Goal: Task Accomplishment & Management: Manage account settings

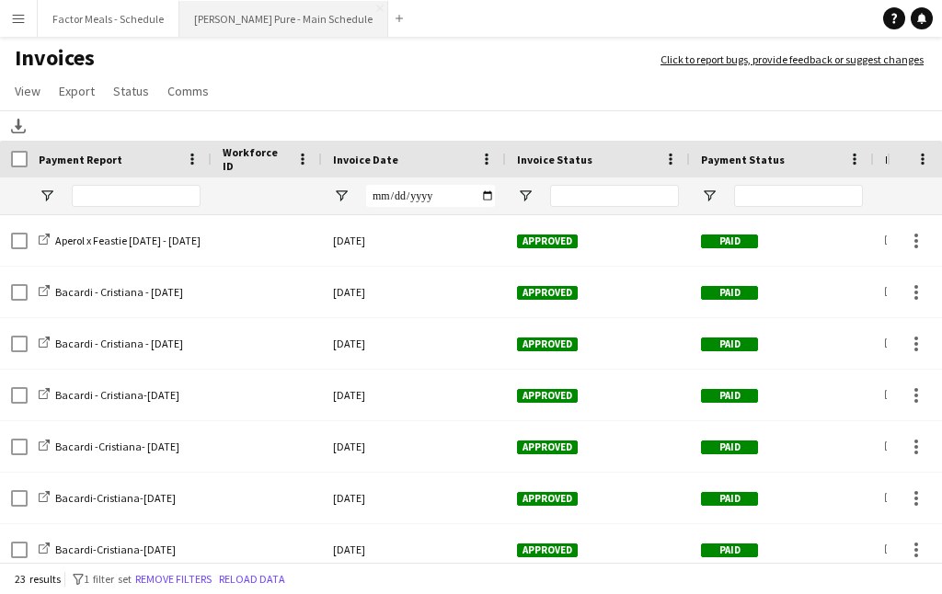
click at [217, 36] on button "Simon Pure - Main Schedule Close" at bounding box center [283, 19] width 209 height 36
click at [222, 18] on button "Simon Pure - Main Schedule Close" at bounding box center [283, 19] width 209 height 36
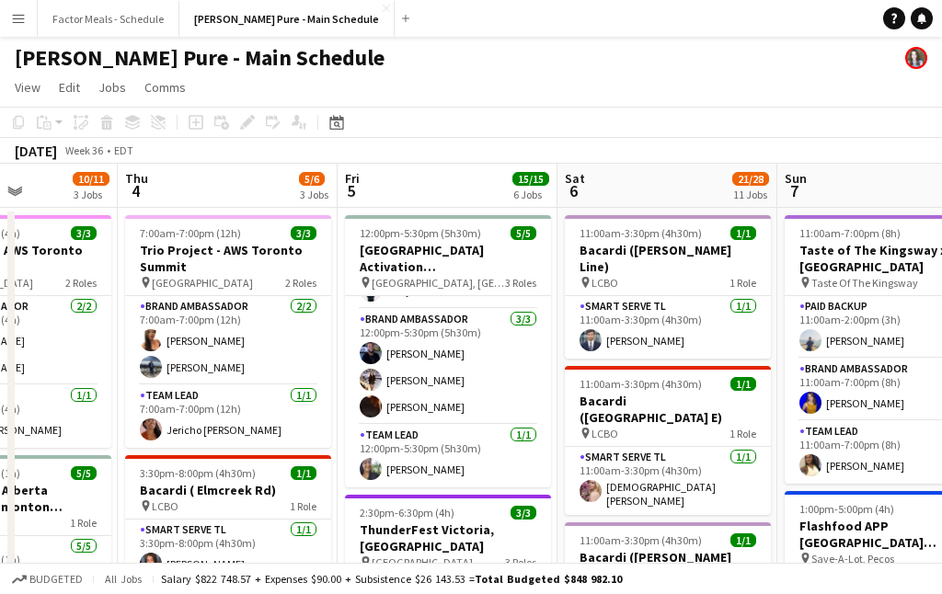
click at [19, 16] on app-icon "Menu" at bounding box center [18, 18] width 15 height 15
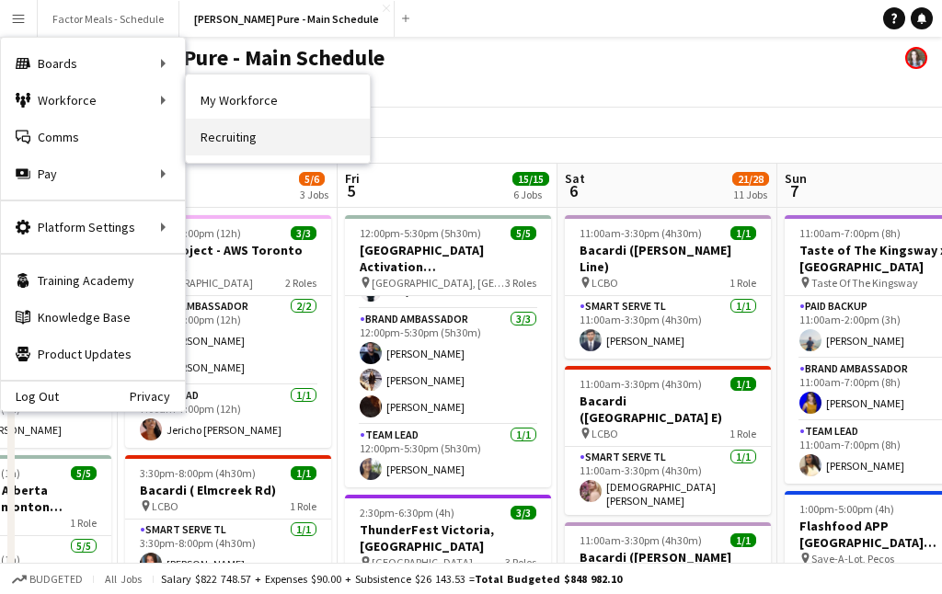
click at [210, 136] on link "Recruiting" at bounding box center [278, 137] width 184 height 37
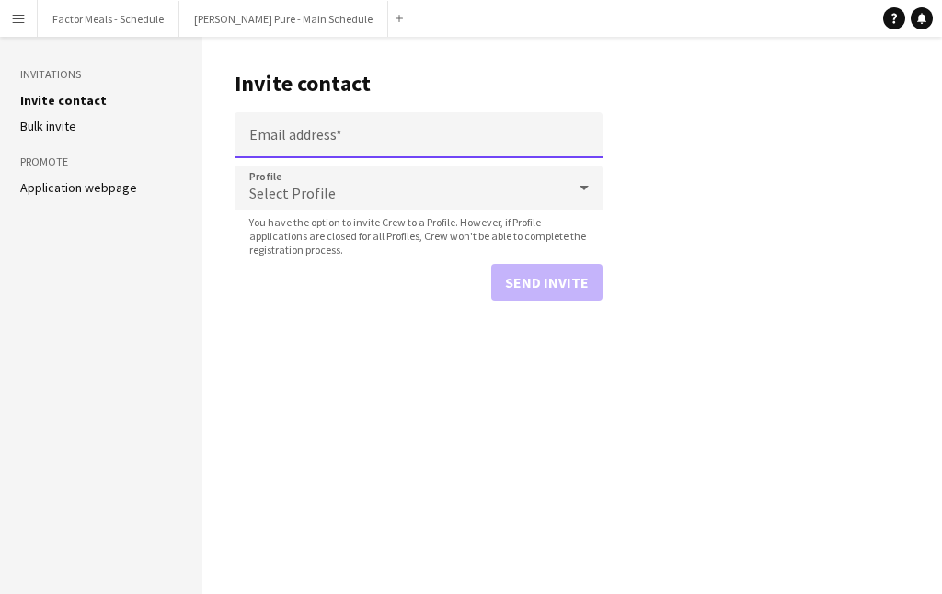
click at [279, 143] on input "Email address" at bounding box center [419, 135] width 368 height 46
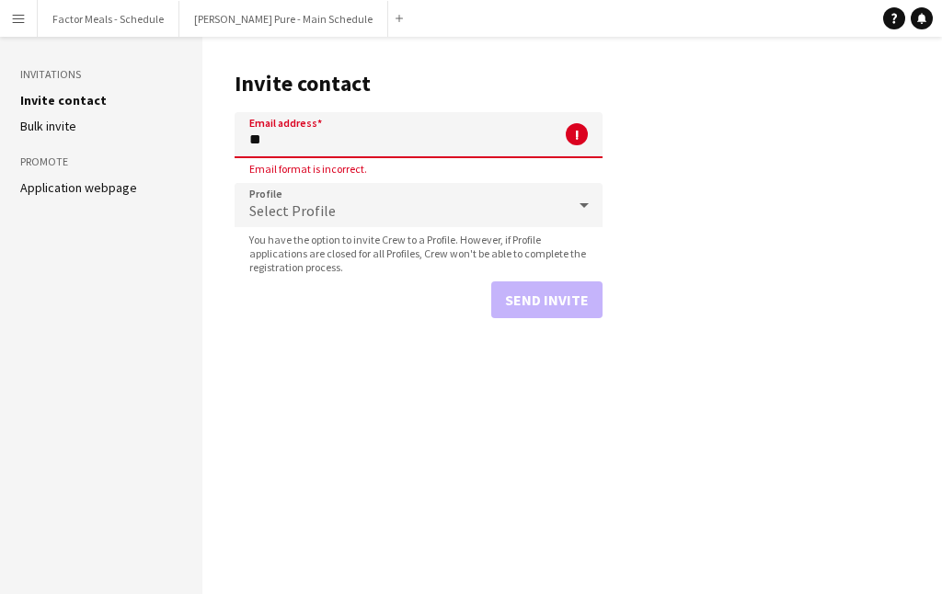
type input "*"
click at [13, 29] on button "Menu" at bounding box center [18, 18] width 37 height 37
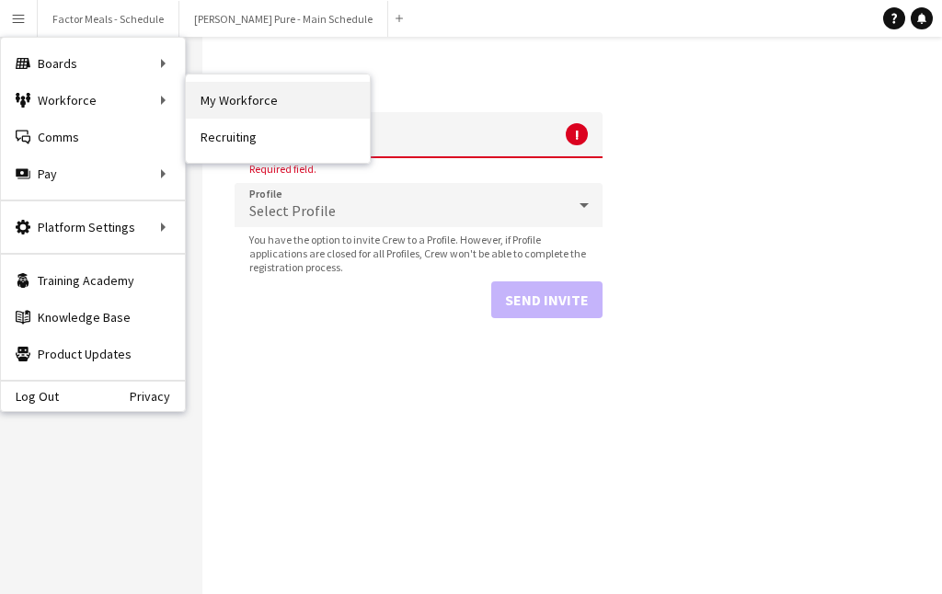
click at [212, 102] on link "My Workforce" at bounding box center [278, 100] width 184 height 37
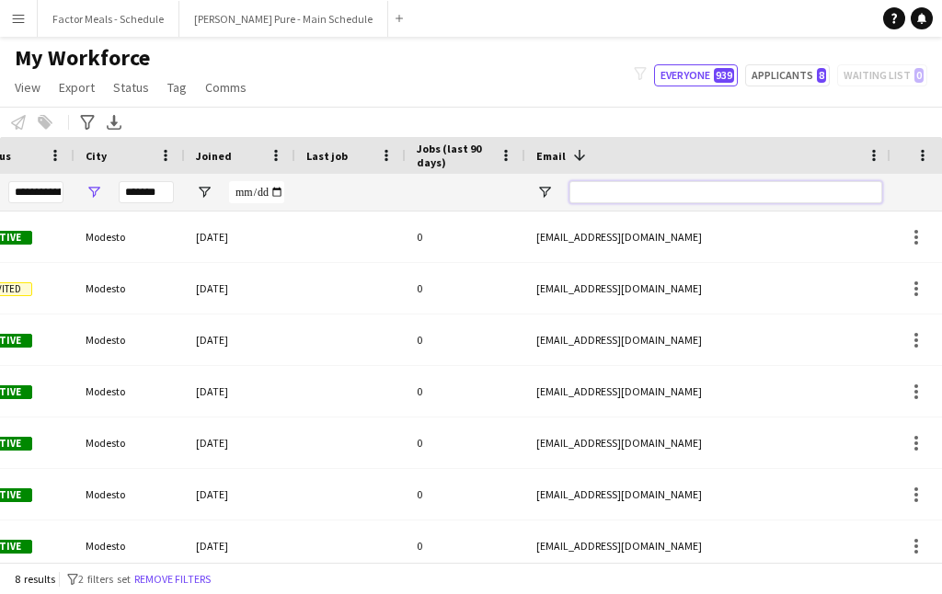
click at [593, 195] on input "Email Filter Input" at bounding box center [725, 192] width 313 height 22
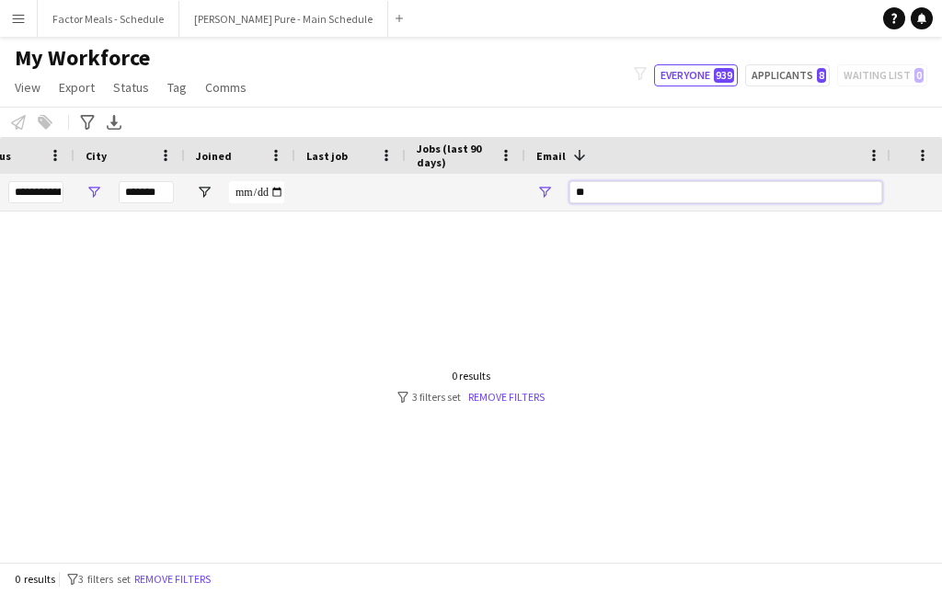
type input "*"
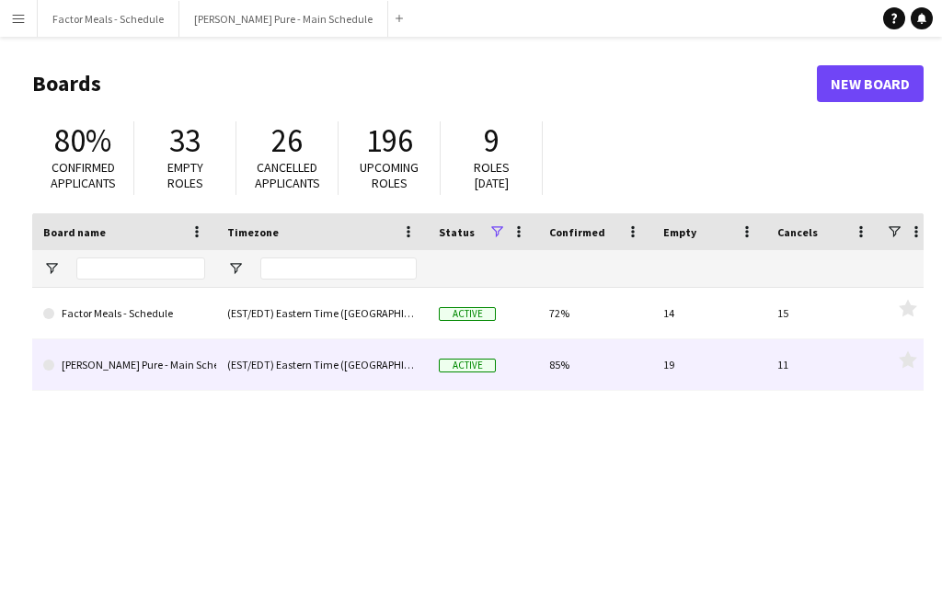
click at [139, 355] on link "[PERSON_NAME] Pure - Main Schedule" at bounding box center [124, 365] width 162 height 52
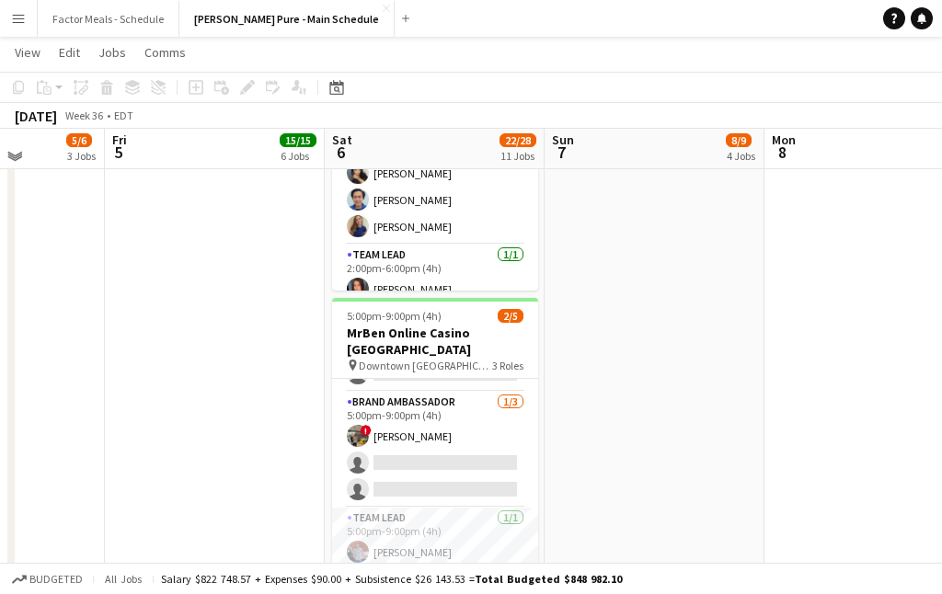
scroll to position [1982, 0]
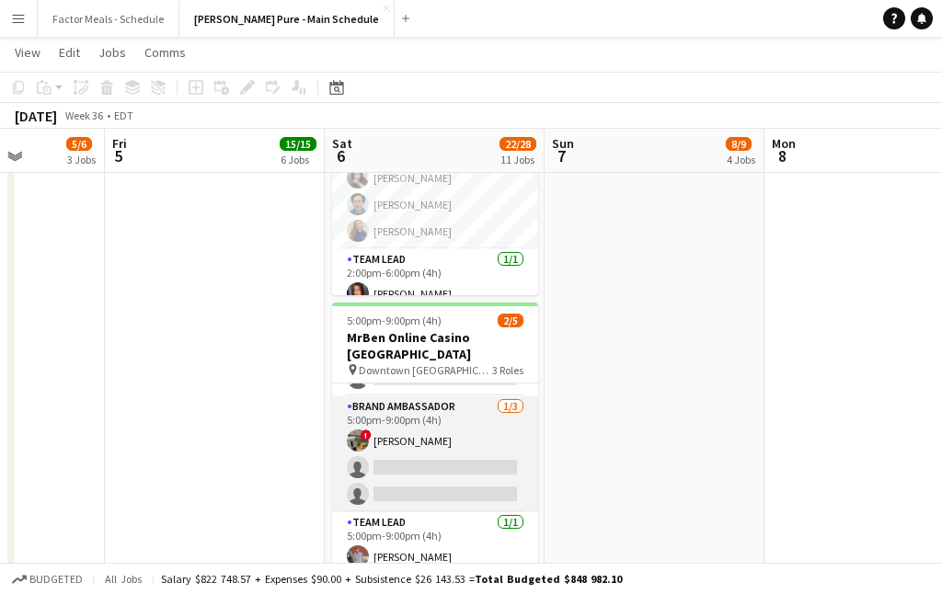
click at [399, 396] on app-card-role "Brand Ambassador [DATE] 5:00pm-9:00pm (4h) ! [PERSON_NAME] single-neutral-actio…" at bounding box center [435, 454] width 206 height 116
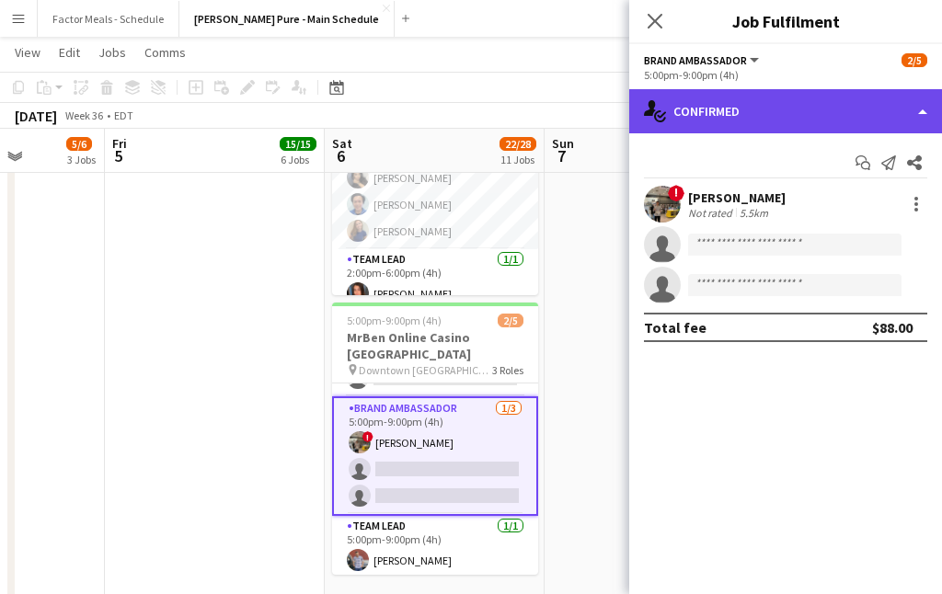
click at [726, 112] on div "single-neutral-actions-check-2 Confirmed" at bounding box center [785, 111] width 313 height 44
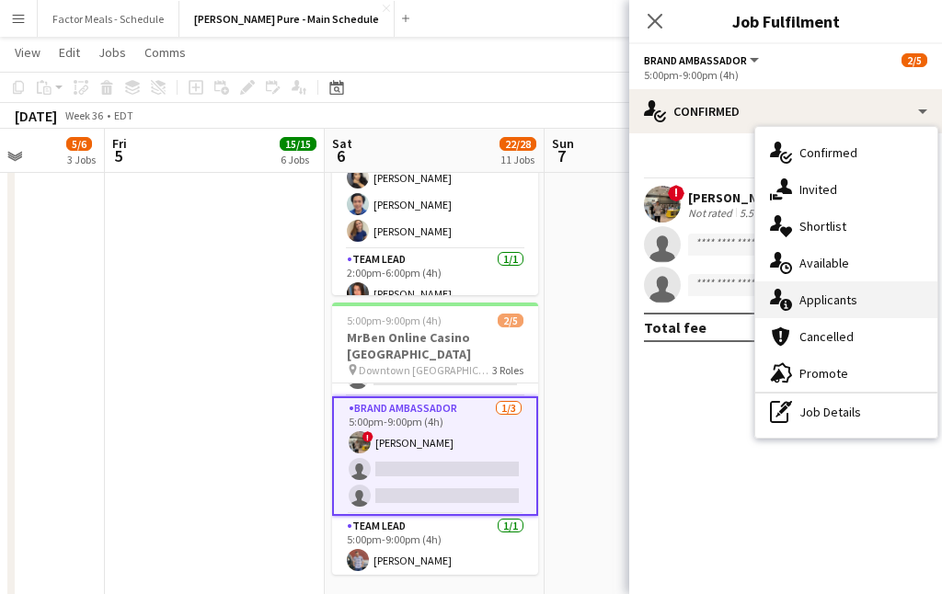
click at [808, 304] on div "single-neutral-actions-information Applicants" at bounding box center [846, 299] width 182 height 37
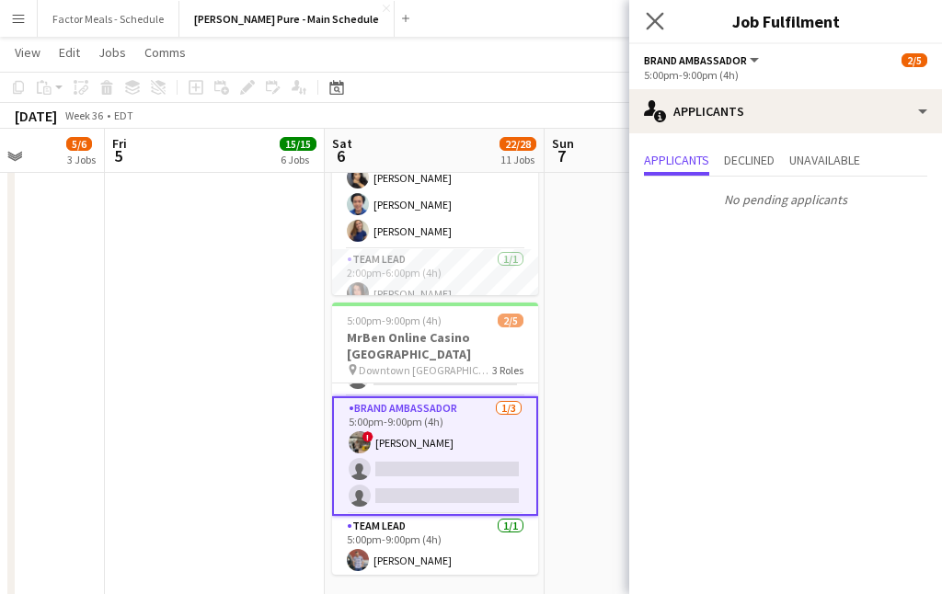
click at [654, 30] on app-icon "Close pop-in" at bounding box center [655, 21] width 27 height 27
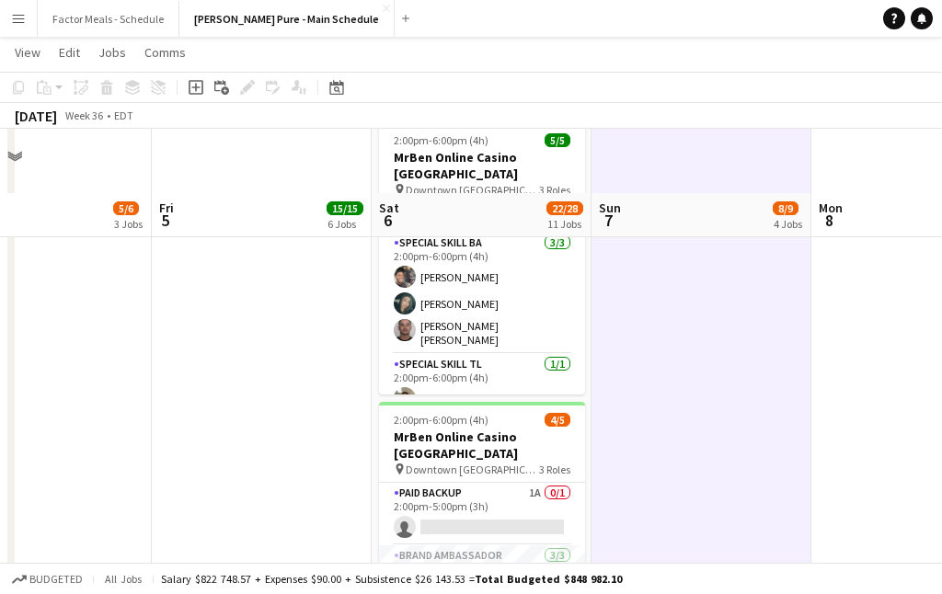
scroll to position [1668, 0]
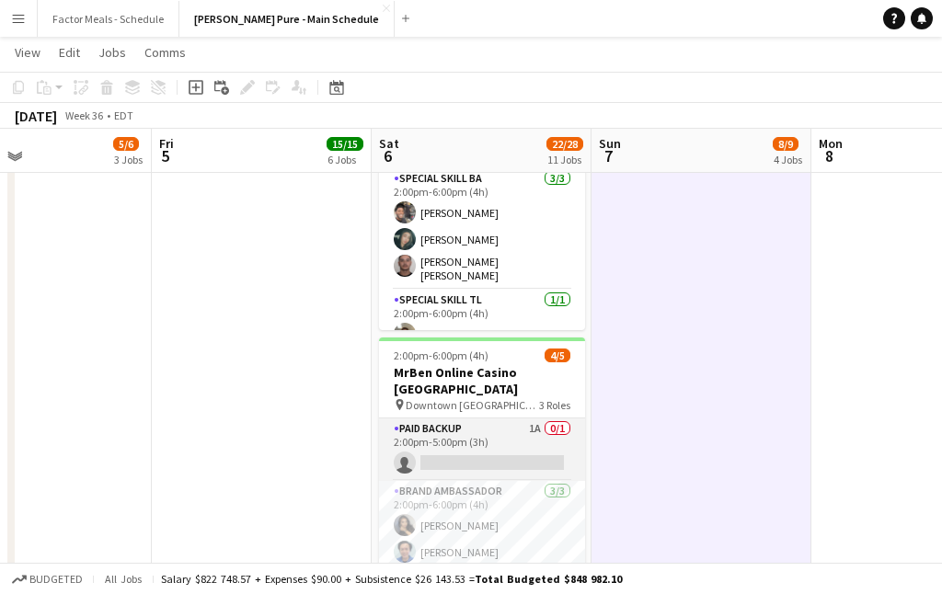
click at [459, 419] on app-card-role "Paid Backup 1A 0/1 2:00pm-5:00pm (3h) single-neutral-actions" at bounding box center [482, 450] width 206 height 63
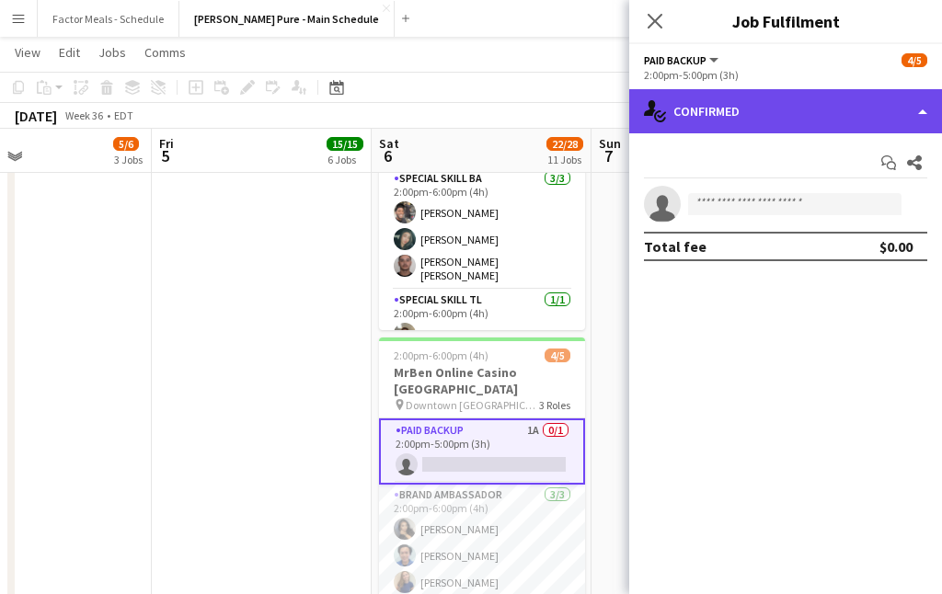
click at [788, 107] on div "single-neutral-actions-check-2 Confirmed" at bounding box center [785, 111] width 313 height 44
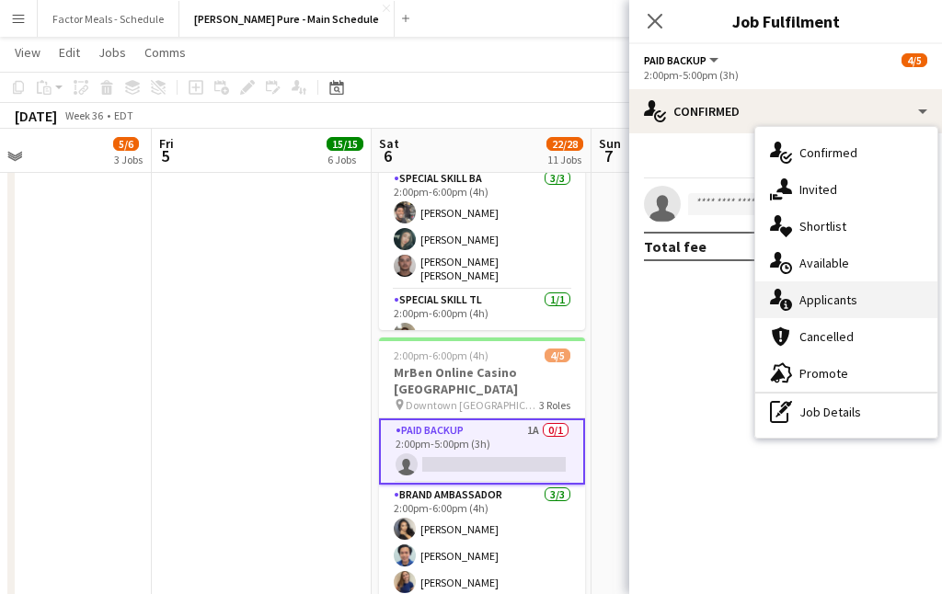
click at [815, 297] on div "single-neutral-actions-information Applicants" at bounding box center [846, 299] width 182 height 37
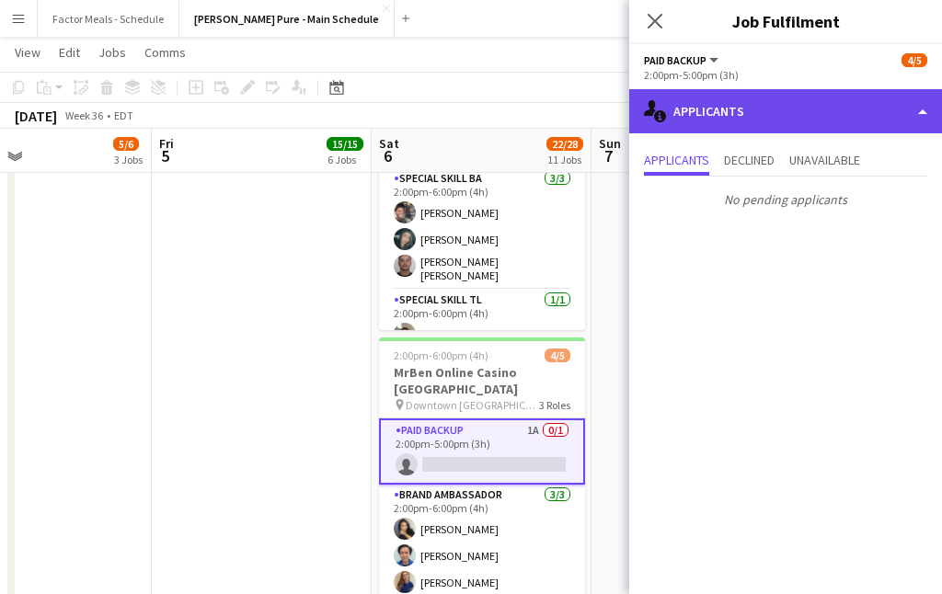
click at [771, 114] on div "single-neutral-actions-information Applicants" at bounding box center [785, 111] width 313 height 44
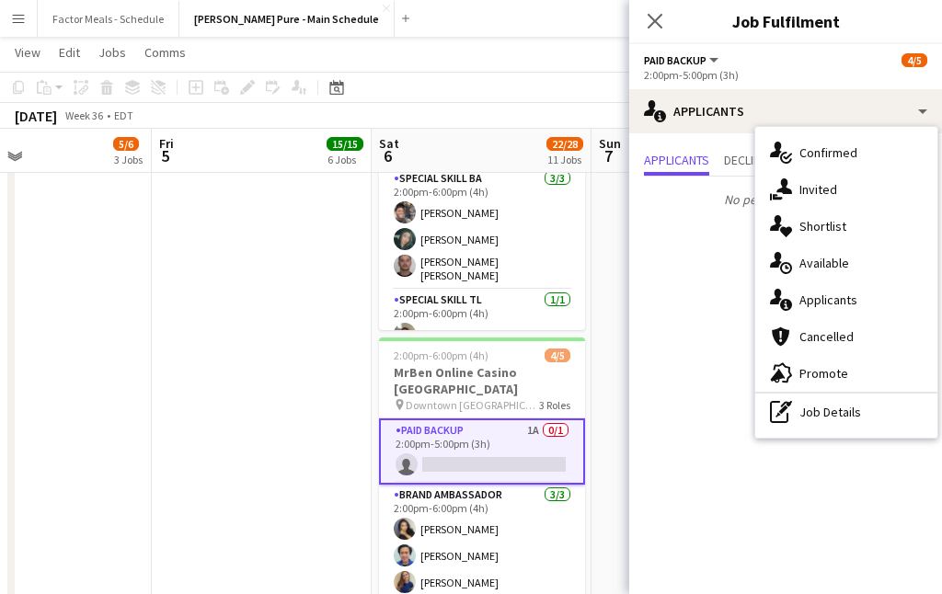
click at [716, 200] on p "No pending applicants" at bounding box center [785, 199] width 313 height 31
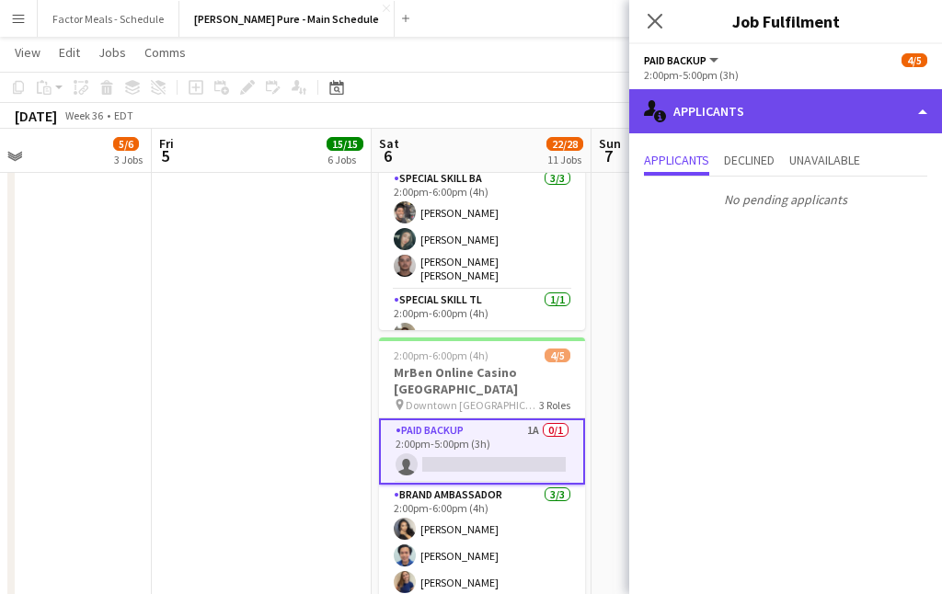
click at [748, 118] on div "single-neutral-actions-information Applicants" at bounding box center [785, 111] width 313 height 44
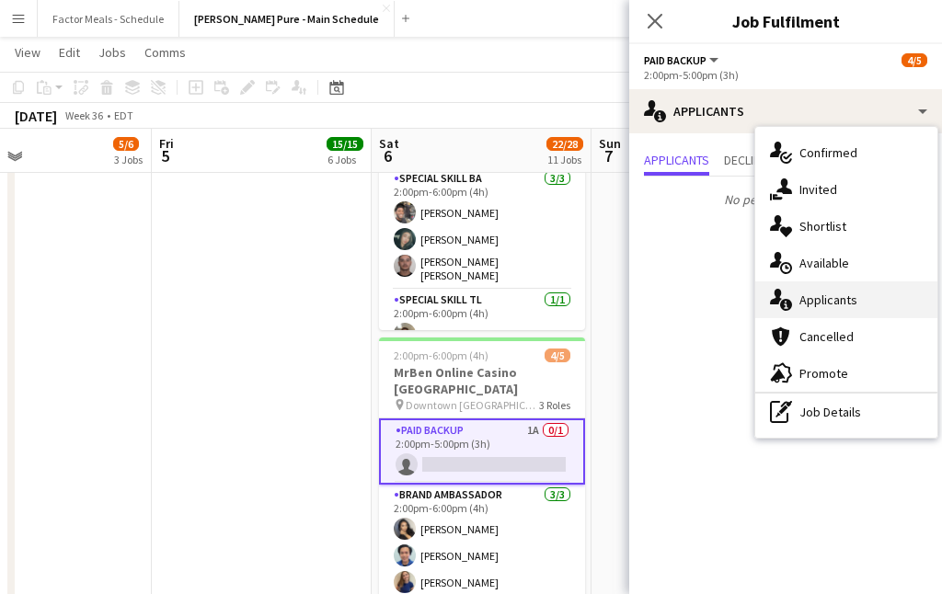
click at [814, 297] on div "single-neutral-actions-information Applicants" at bounding box center [846, 299] width 182 height 37
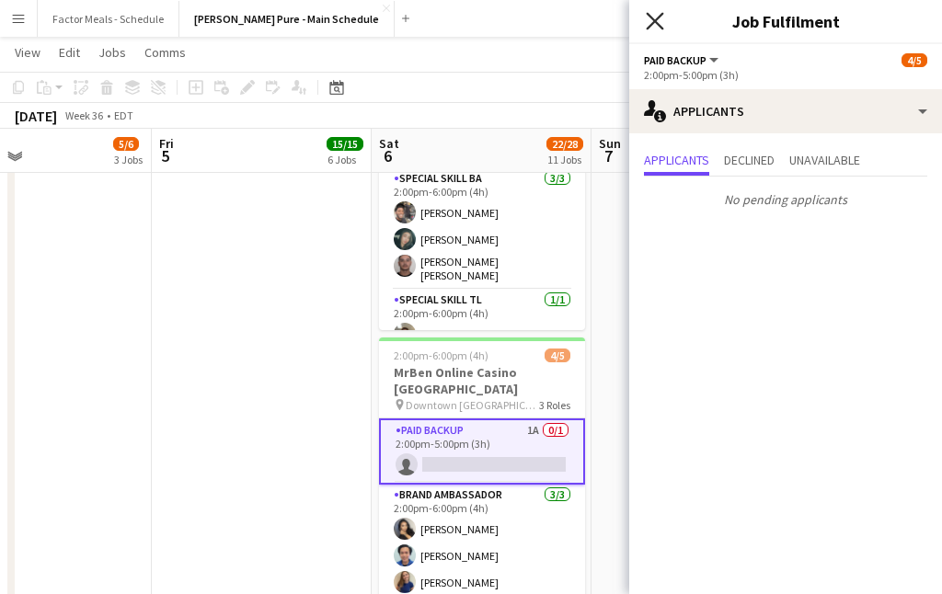
click at [659, 20] on icon "Close pop-in" at bounding box center [654, 20] width 17 height 17
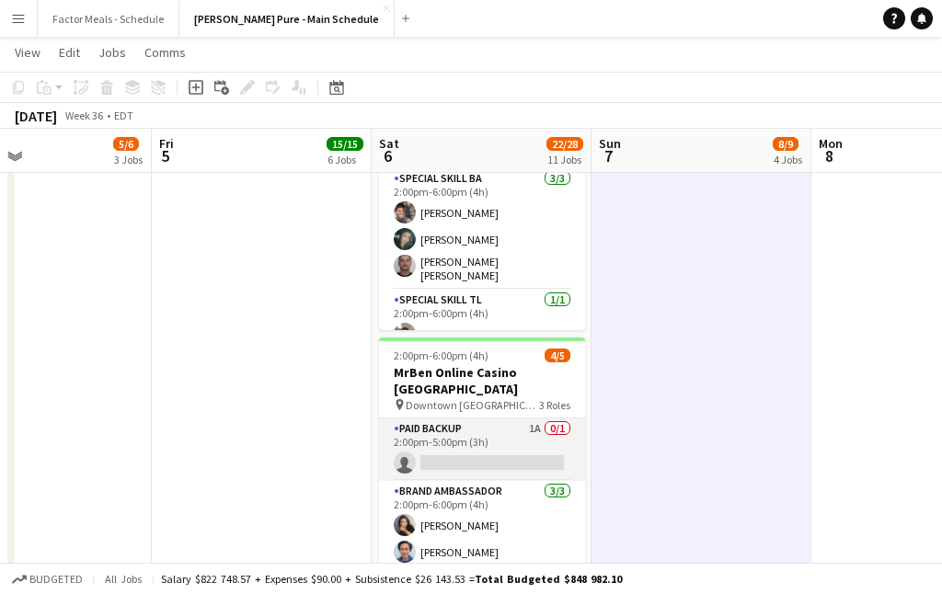
click at [471, 419] on app-card-role "Paid Backup 1A 0/1 2:00pm-5:00pm (3h) single-neutral-actions" at bounding box center [482, 450] width 206 height 63
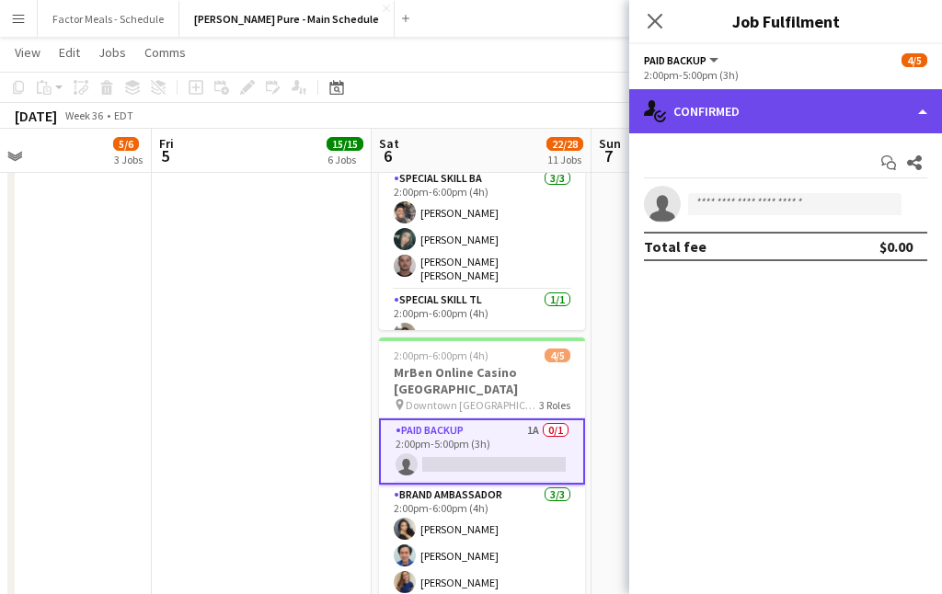
click at [833, 113] on div "single-neutral-actions-check-2 Confirmed" at bounding box center [785, 111] width 313 height 44
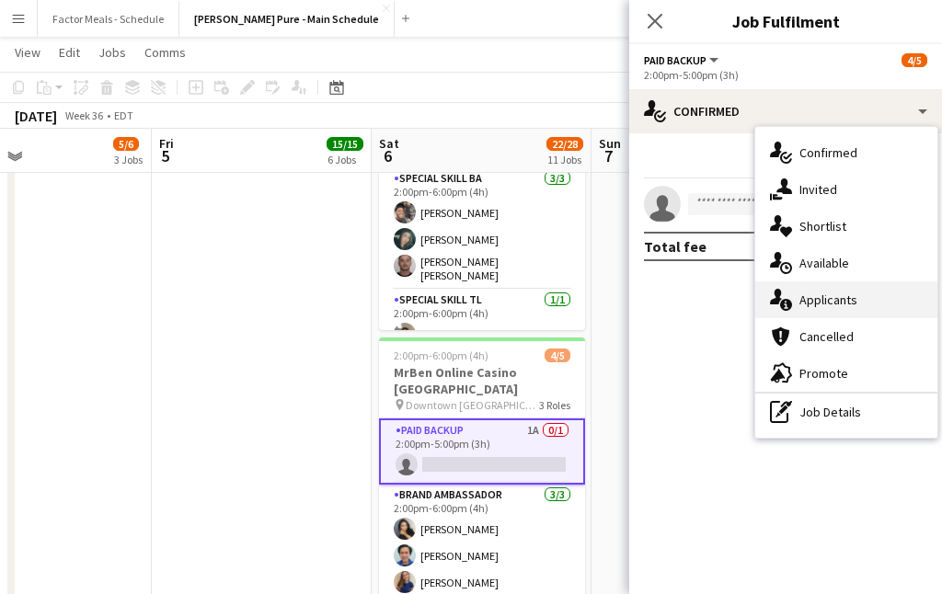
click at [809, 303] on div "single-neutral-actions-information Applicants" at bounding box center [846, 299] width 182 height 37
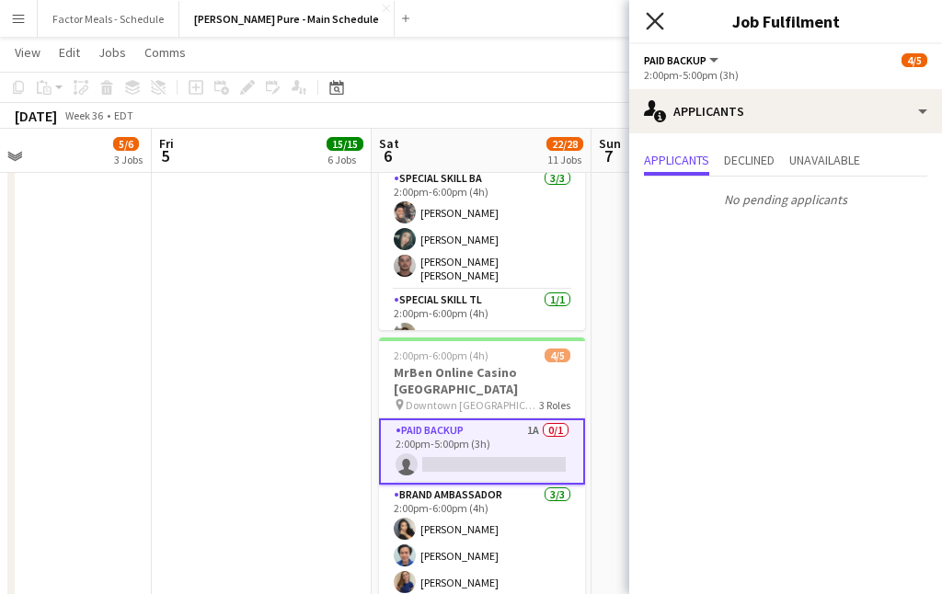
click at [656, 19] on icon at bounding box center [654, 20] width 17 height 17
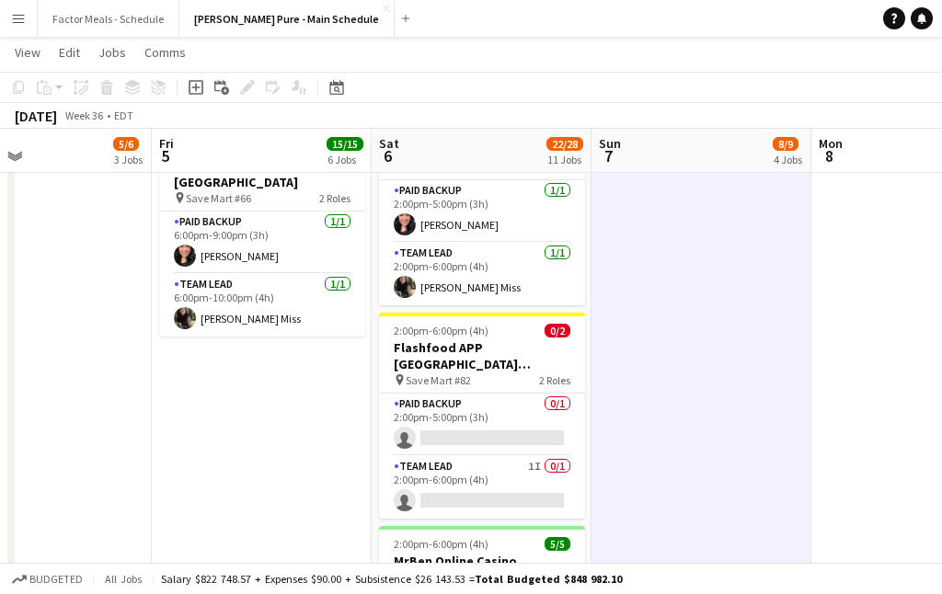
scroll to position [1204, 0]
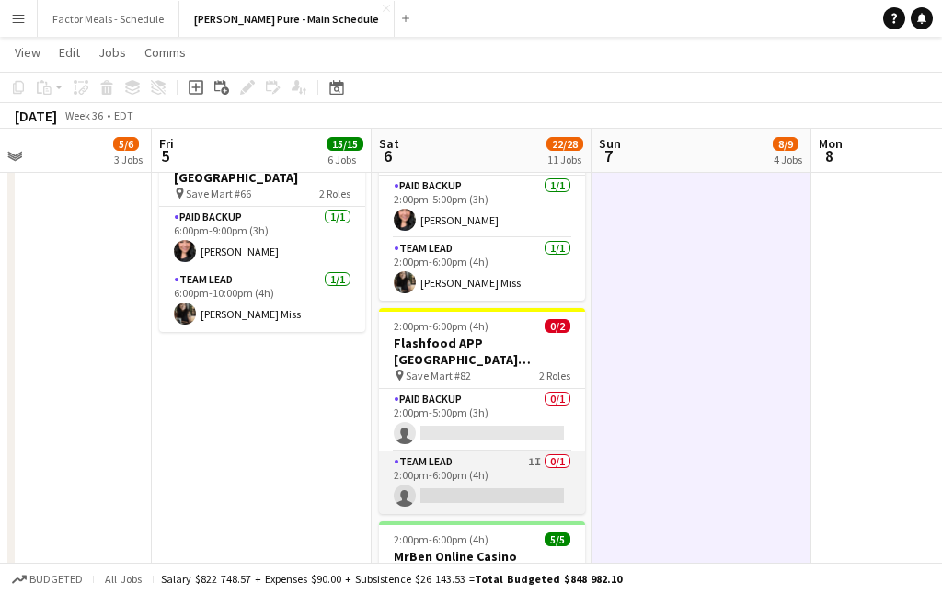
click at [439, 452] on app-card-role "Team Lead 1I 0/1 2:00pm-6:00pm (4h) single-neutral-actions" at bounding box center [482, 483] width 206 height 63
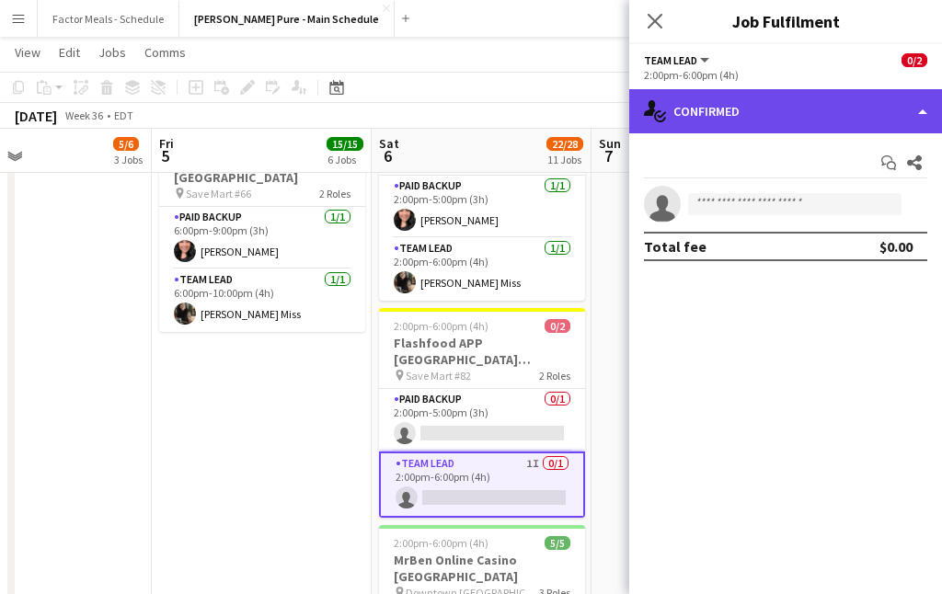
click at [702, 112] on div "single-neutral-actions-check-2 Confirmed" at bounding box center [785, 111] width 313 height 44
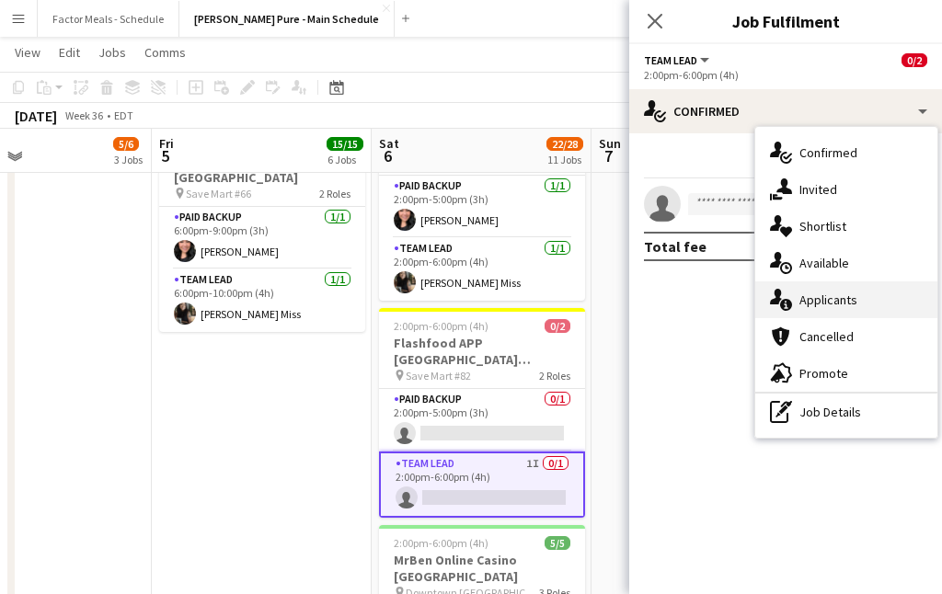
click at [817, 311] on div "single-neutral-actions-information Applicants" at bounding box center [846, 299] width 182 height 37
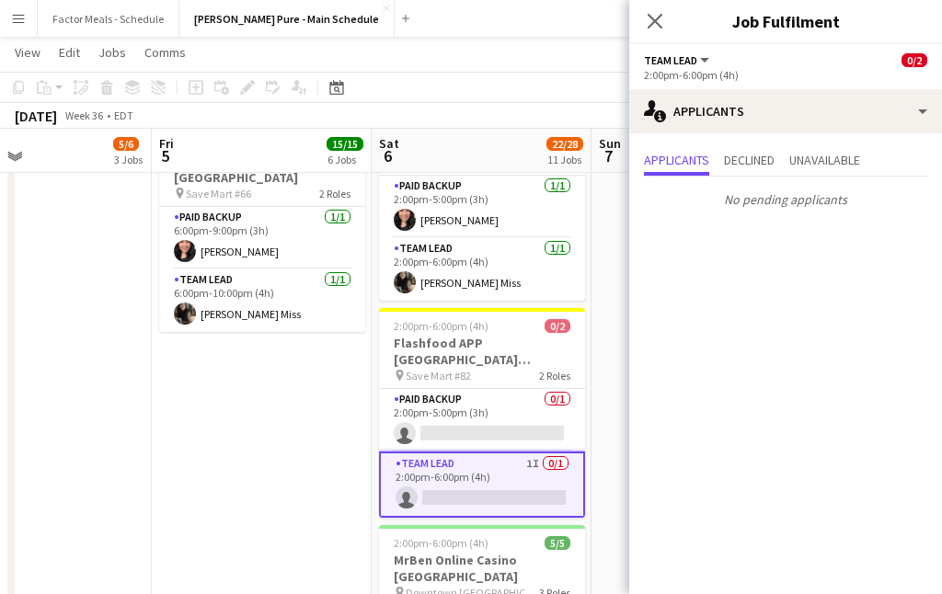
click at [653, 25] on icon "Close pop-in" at bounding box center [655, 21] width 15 height 15
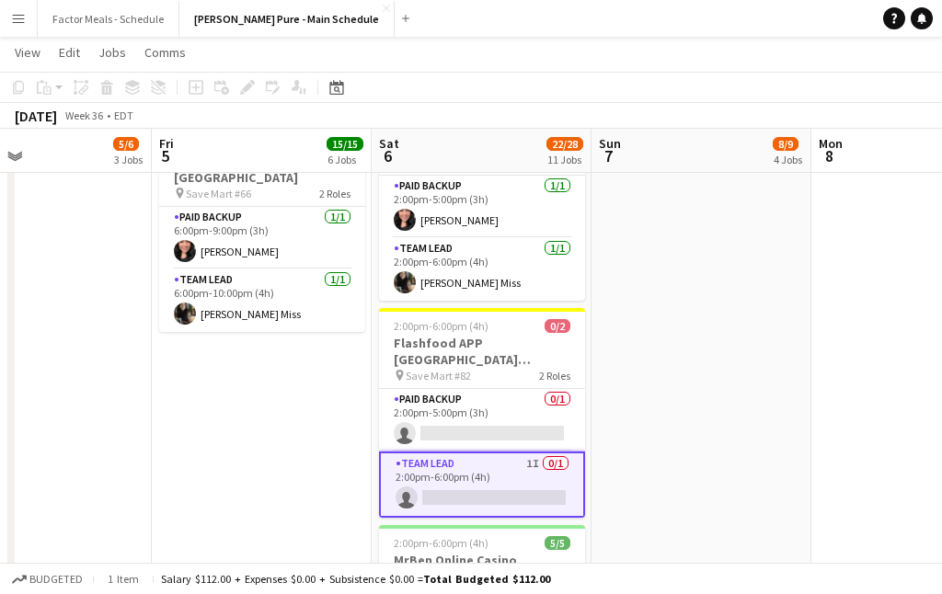
click at [652, 293] on app-date-cell "11:00am-7:00pm (8h) 3/3 Taste of The Kingsway x [GEOGRAPHIC_DATA] pin Taste Of …" at bounding box center [701, 197] width 220 height 2390
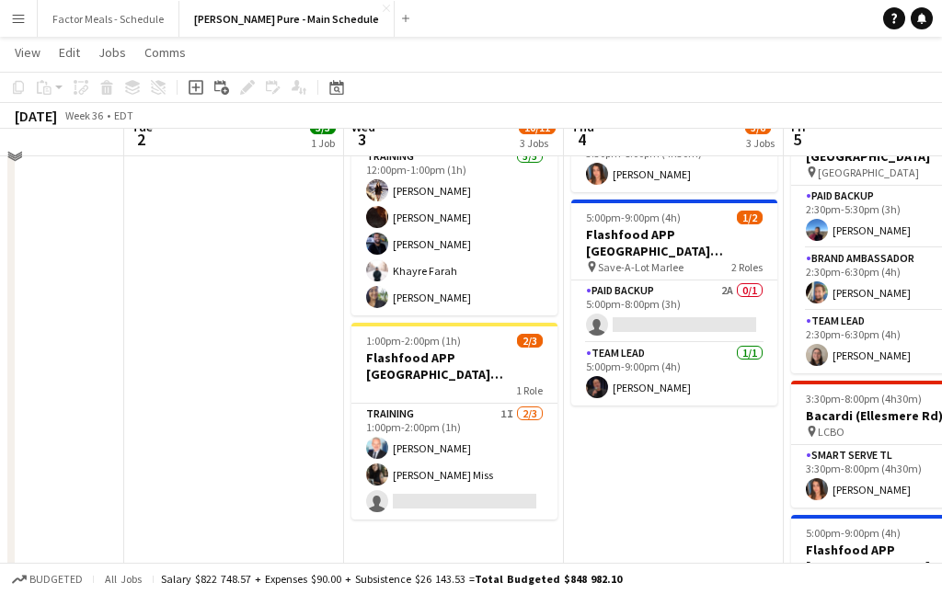
scroll to position [368, 0]
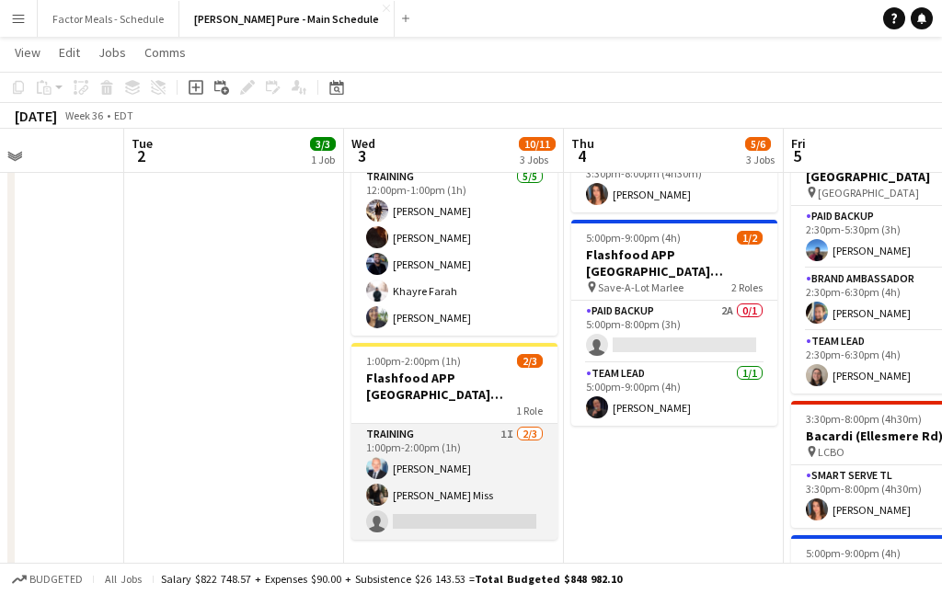
click at [422, 470] on app-card-role "Training 1I [DATE] 1:00pm-2:00pm (1h) [PERSON_NAME] [PERSON_NAME] Miss single-n…" at bounding box center [454, 482] width 206 height 116
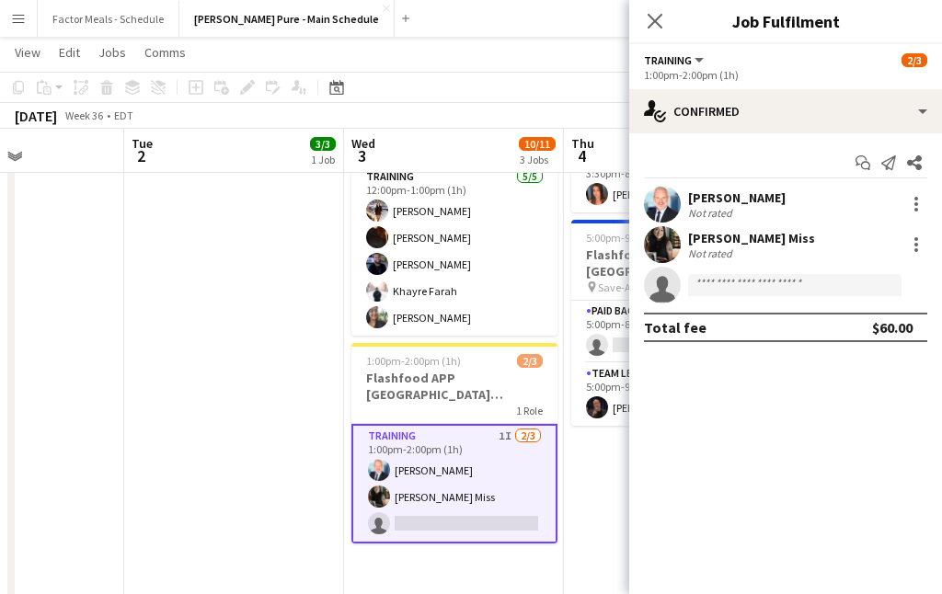
click at [725, 197] on div "[PERSON_NAME]" at bounding box center [737, 197] width 98 height 17
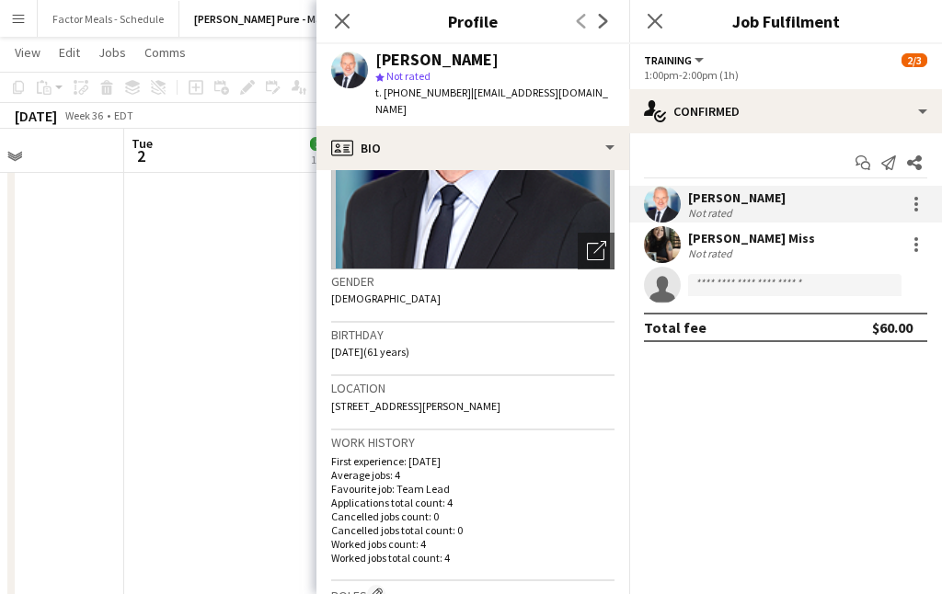
scroll to position [211, 0]
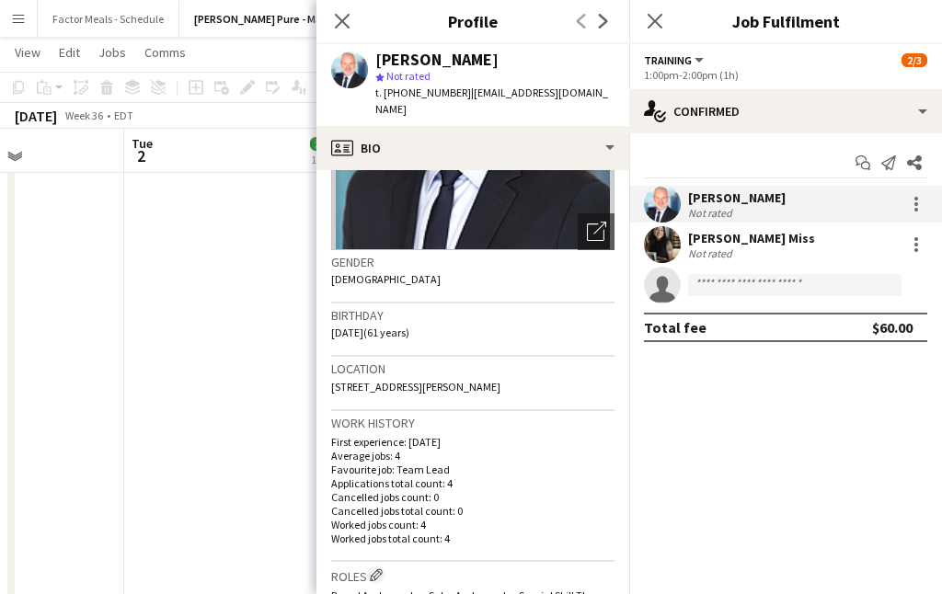
click at [500, 380] on span "[STREET_ADDRESS][PERSON_NAME]" at bounding box center [415, 387] width 169 height 14
drag, startPoint x: 553, startPoint y: 373, endPoint x: 318, endPoint y: 370, distance: 234.6
click at [318, 370] on app-crew-profile-bio "Open photos pop-in Gender [DEMOGRAPHIC_DATA] Birthday [DEMOGRAPHIC_DATA] (61 ye…" at bounding box center [472, 382] width 313 height 424
click at [487, 63] on div "[PERSON_NAME]" at bounding box center [436, 60] width 123 height 17
drag, startPoint x: 495, startPoint y: 63, endPoint x: 373, endPoint y: 62, distance: 122.4
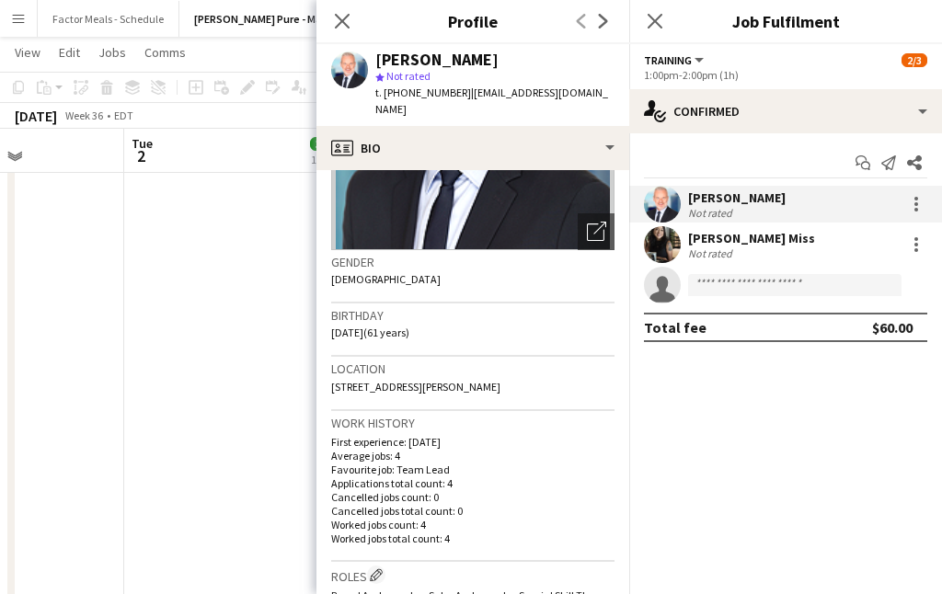
click at [373, 62] on div "[PERSON_NAME] star Not rated t. [PHONE_NUMBER] | [EMAIL_ADDRESS][DOMAIN_NAME]" at bounding box center [472, 85] width 313 height 82
copy div "[PERSON_NAME]"
click at [458, 380] on span "[STREET_ADDRESS][PERSON_NAME]" at bounding box center [415, 387] width 169 height 14
drag, startPoint x: 560, startPoint y: 373, endPoint x: 318, endPoint y: 369, distance: 242.0
click at [318, 369] on app-crew-profile-bio "Open photos pop-in Gender [DEMOGRAPHIC_DATA] Birthday [DEMOGRAPHIC_DATA] (61 ye…" at bounding box center [472, 382] width 313 height 424
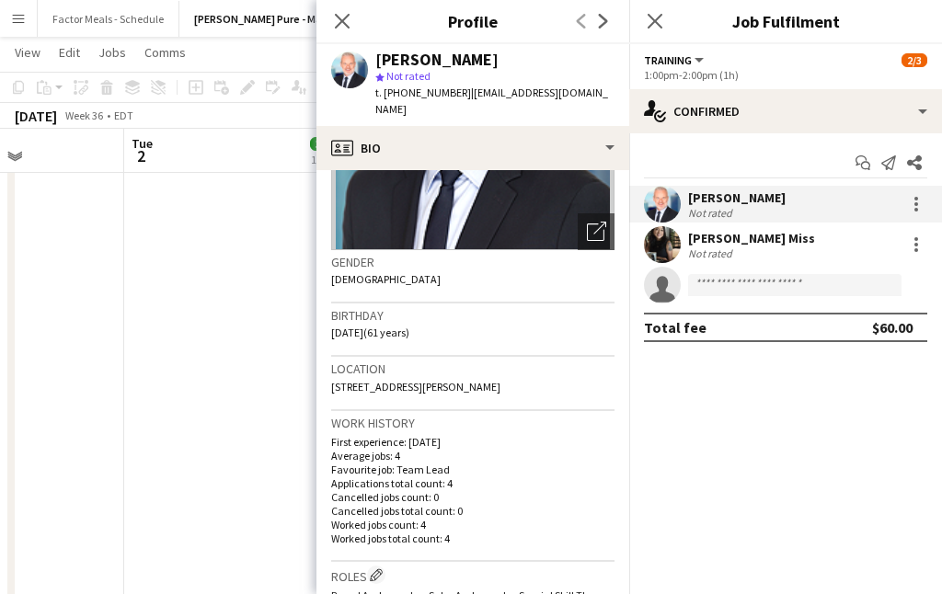
copy span "[STREET_ADDRESS][PERSON_NAME]"
drag, startPoint x: 448, startPoint y: 94, endPoint x: 395, endPoint y: 93, distance: 53.4
click at [395, 93] on span "t. [PHONE_NUMBER]" at bounding box center [423, 93] width 96 height 14
copy span "9174499741"
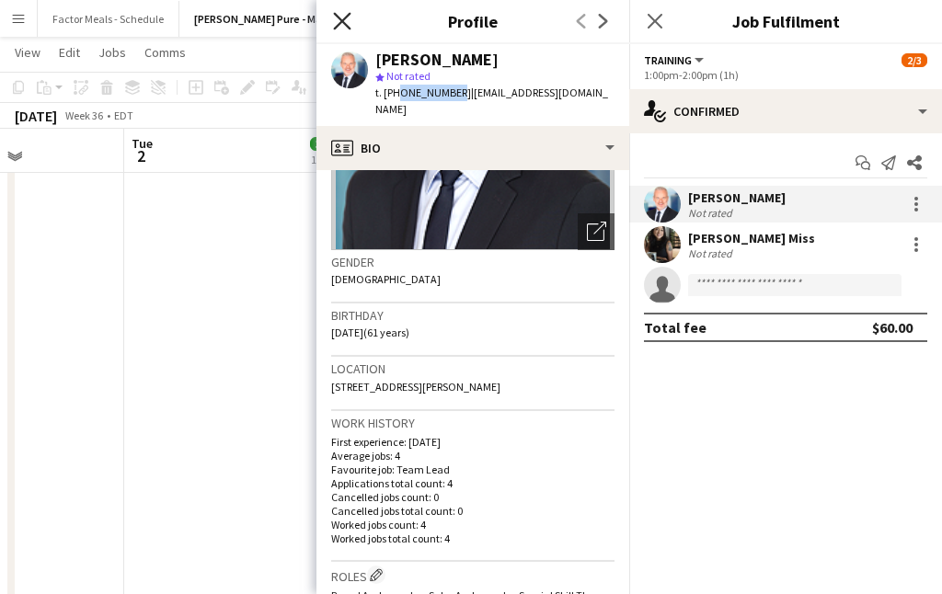
click at [340, 22] on icon at bounding box center [341, 20] width 17 height 17
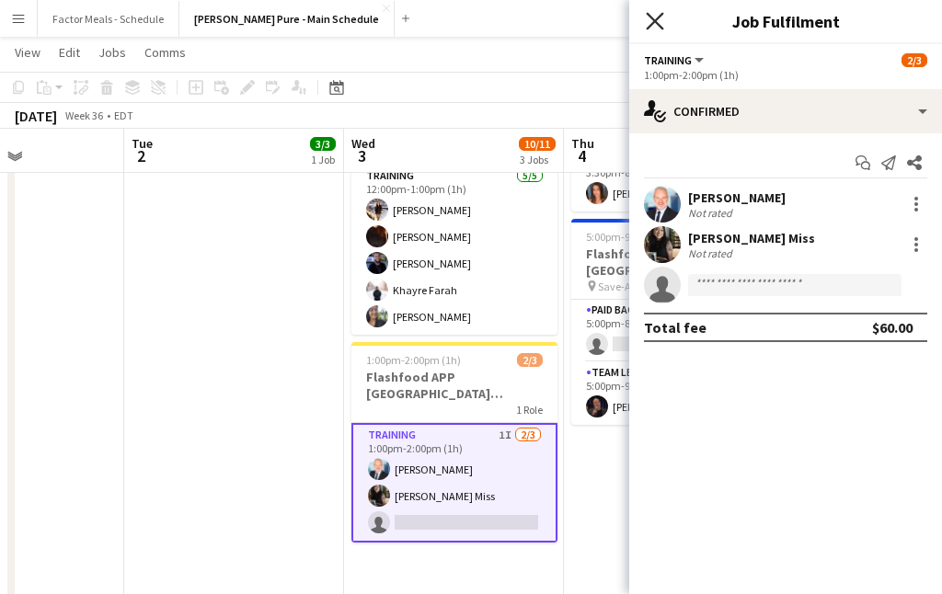
click at [652, 18] on icon at bounding box center [654, 20] width 17 height 17
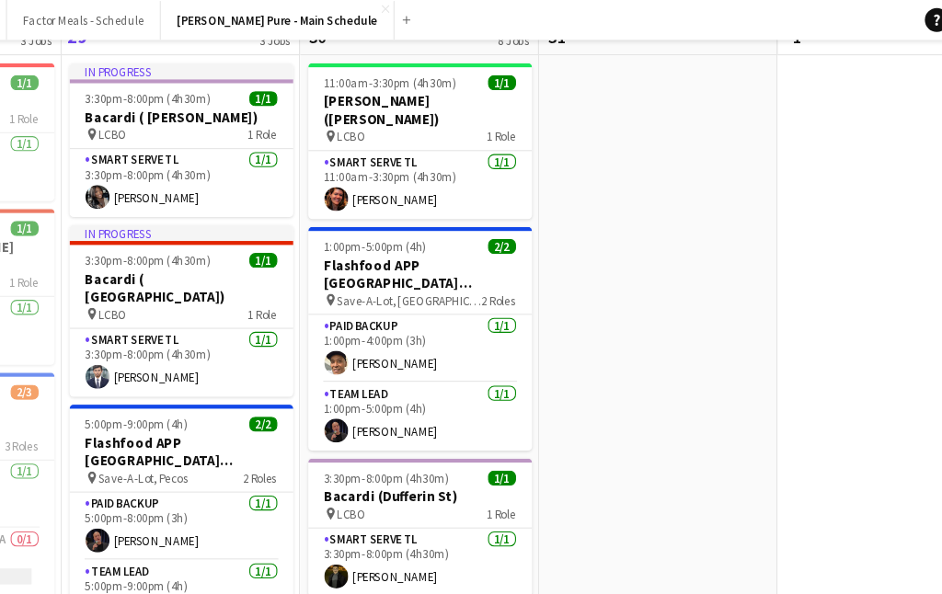
scroll to position [0, 0]
